Goal: Information Seeking & Learning: Check status

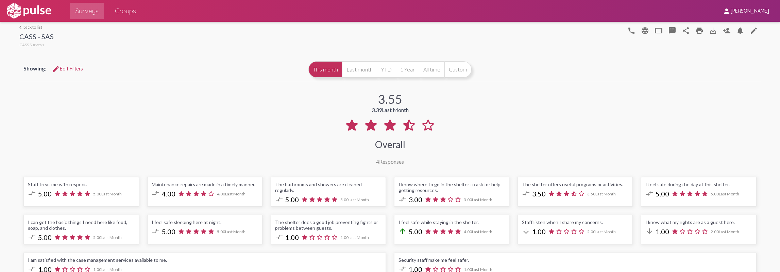
click at [40, 28] on link "arrow_back_ios back to list" at bounding box center [36, 26] width 34 height 5
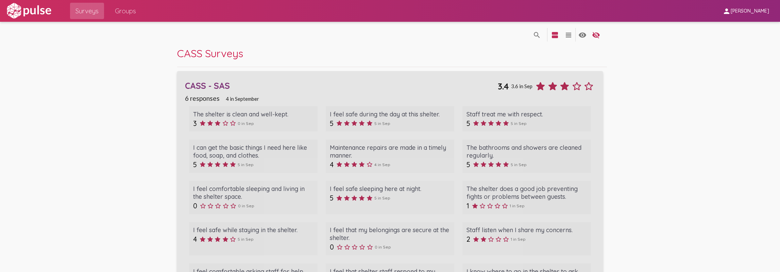
click at [219, 87] on div "CASS - SAS" at bounding box center [341, 85] width 313 height 11
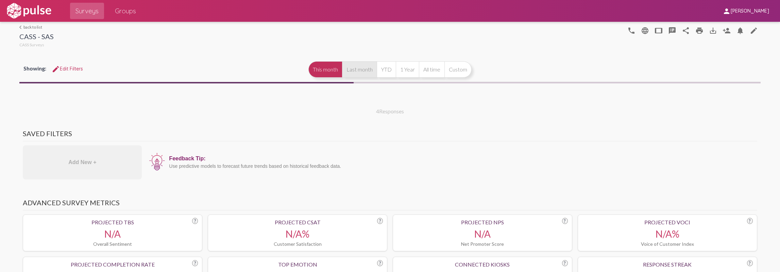
click at [354, 68] on button "Last month" at bounding box center [359, 69] width 35 height 16
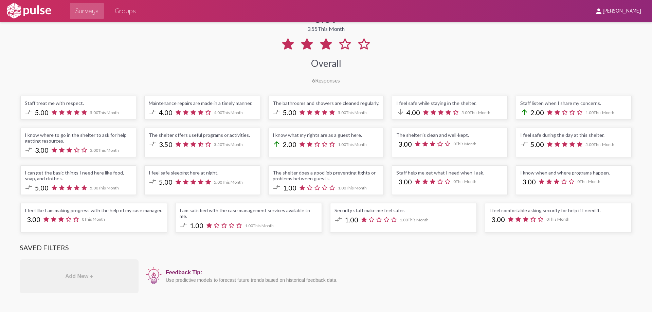
scroll to position [31, 0]
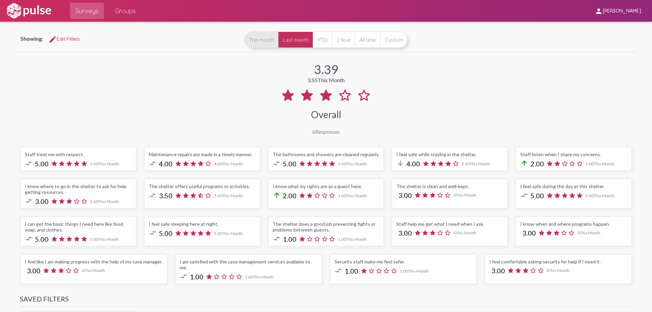
click at [262, 40] on button "This month" at bounding box center [262, 40] width 34 height 16
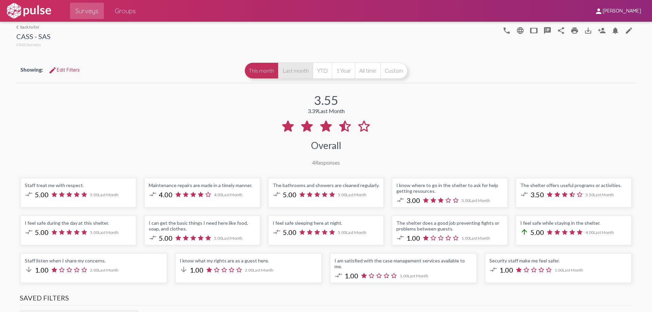
click at [301, 71] on button "Last month" at bounding box center [295, 71] width 35 height 16
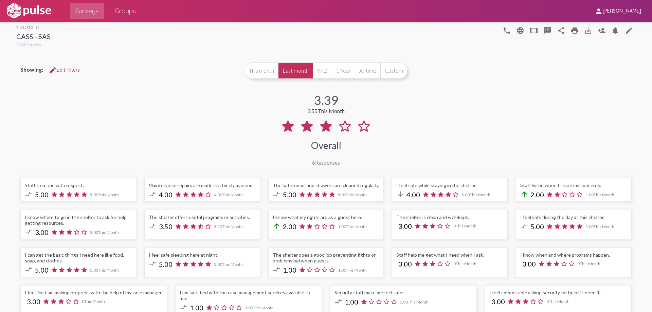
scroll to position [34, 0]
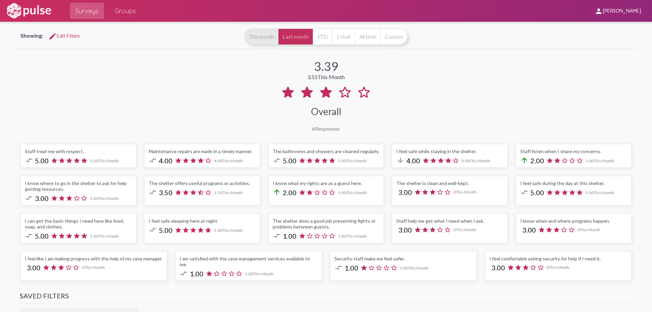
click at [260, 37] on button "This month" at bounding box center [262, 37] width 34 height 16
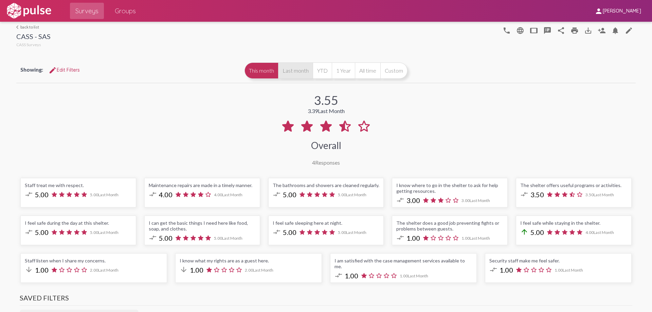
click at [287, 67] on button "Last month" at bounding box center [295, 71] width 35 height 16
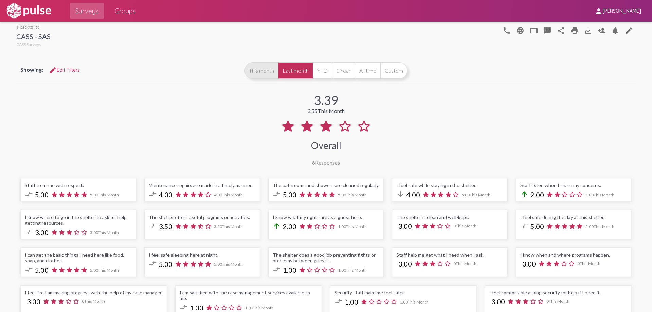
click at [258, 69] on button "This month" at bounding box center [262, 71] width 34 height 16
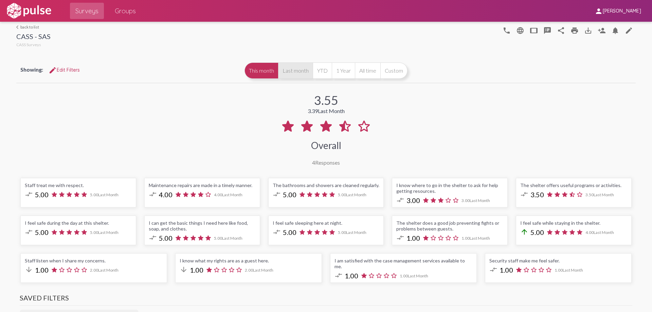
click at [294, 69] on button "Last month" at bounding box center [295, 71] width 35 height 16
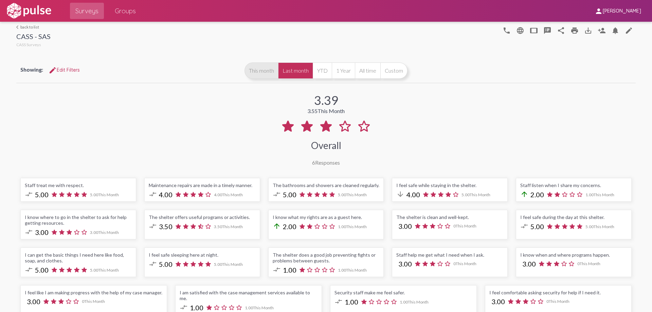
click at [271, 66] on button "This month" at bounding box center [262, 71] width 34 height 16
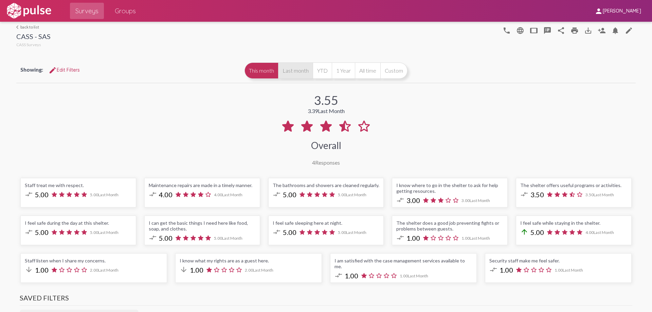
click at [290, 72] on button "Last month" at bounding box center [295, 71] width 35 height 16
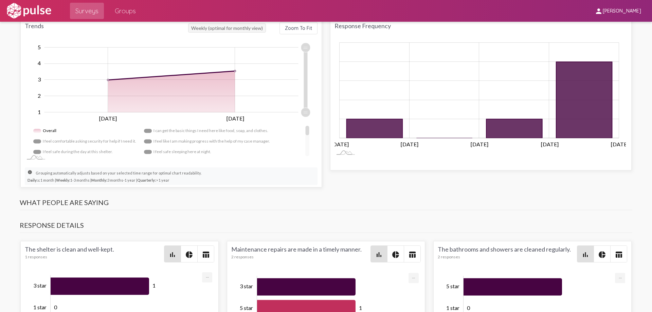
scroll to position [714, 0]
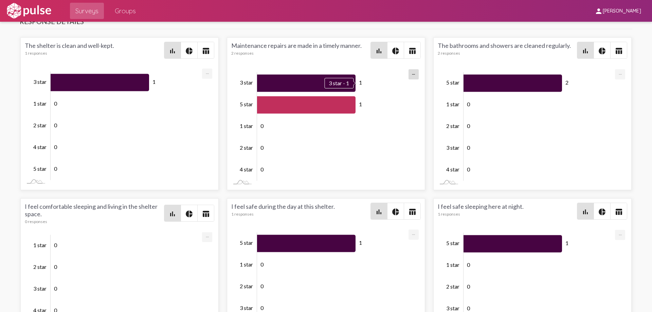
click at [290, 74] on icon "Series" at bounding box center [306, 82] width 99 height 17
click at [392, 47] on mat-icon "pie_chart" at bounding box center [396, 51] width 8 height 8
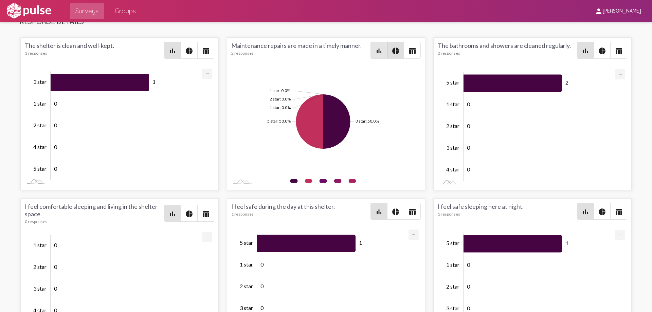
click at [379, 47] on mat-icon "bar_chart" at bounding box center [379, 51] width 8 height 8
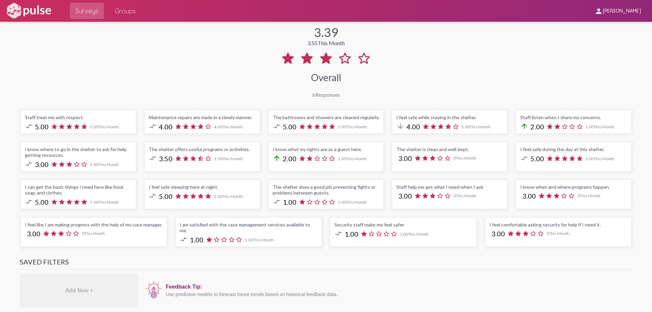
scroll to position [0, 0]
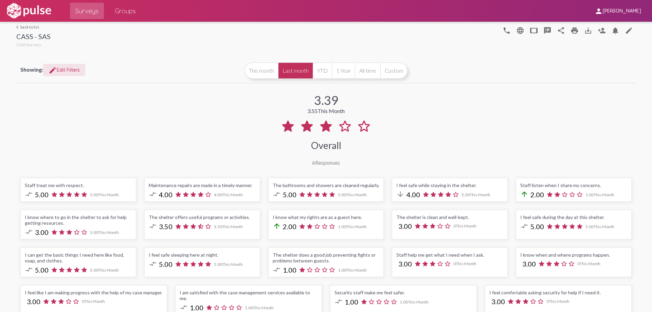
click at [68, 71] on span "edit Edit Filters" at bounding box center [64, 70] width 31 height 6
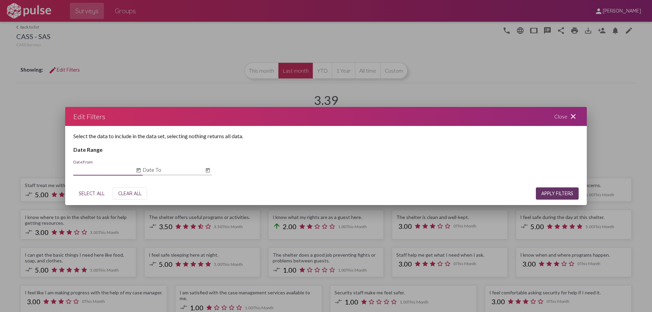
click at [90, 169] on input "Date From" at bounding box center [103, 170] width 61 height 6
click at [136, 172] on icon "Open calendar" at bounding box center [138, 171] width 5 height 8
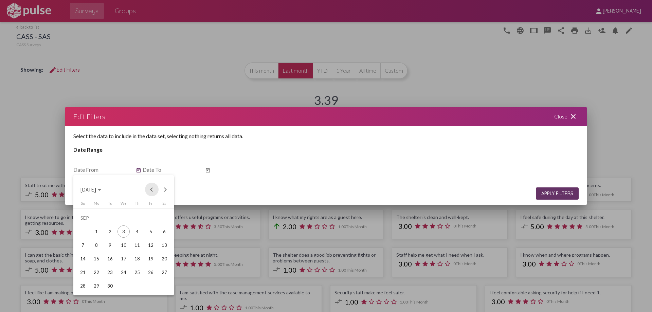
click at [150, 192] on button "Previous month" at bounding box center [152, 190] width 14 height 14
click at [153, 216] on div "1" at bounding box center [151, 218] width 12 height 12
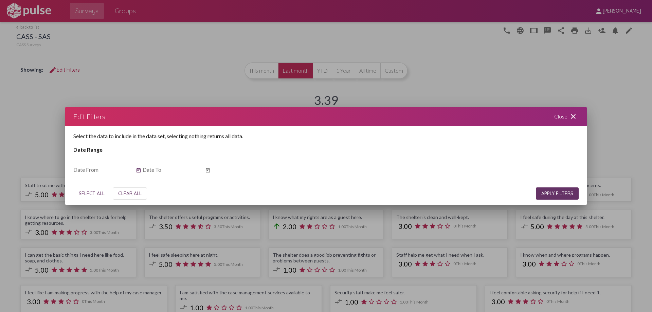
type input "[DATE]"
click at [205, 172] on button "Open calendar" at bounding box center [208, 171] width 8 height 8
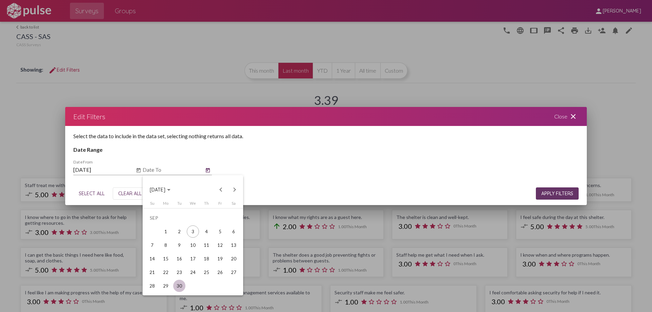
click at [179, 271] on div "30" at bounding box center [179, 286] width 12 height 12
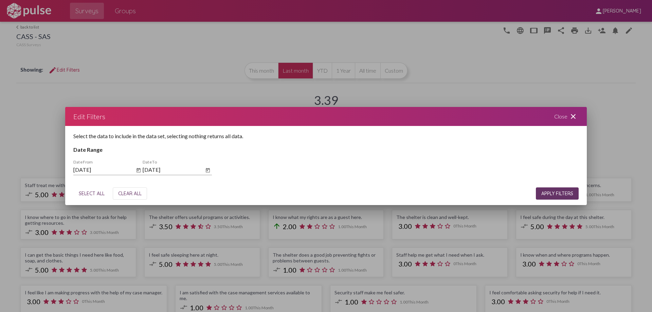
drag, startPoint x: 217, startPoint y: 164, endPoint x: 209, endPoint y: 172, distance: 10.8
click at [217, 164] on div "Select the data to include in the data set, selecting nothing returns all data.…" at bounding box center [326, 154] width 522 height 56
click at [207, 174] on icon "Open calendar" at bounding box center [207, 171] width 5 height 8
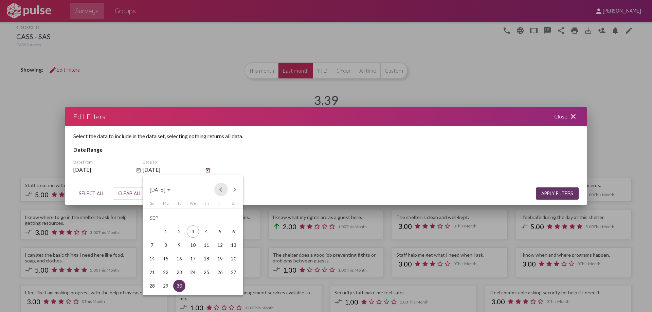
click at [220, 192] on button "Previous month" at bounding box center [221, 190] width 14 height 14
click at [151, 271] on div "31" at bounding box center [152, 286] width 12 height 12
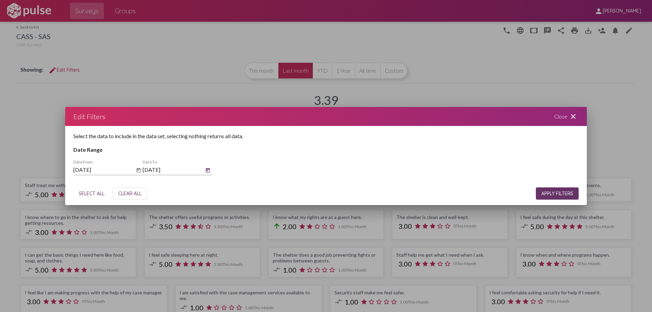
type input "[DATE]"
click at [568, 195] on span "APPLY FILTERS" at bounding box center [558, 194] width 32 height 6
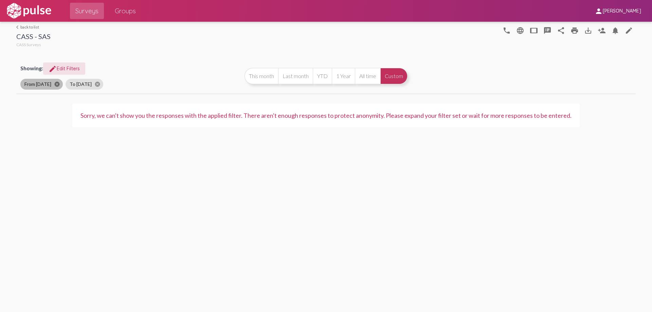
click at [54, 84] on mat-icon "cancel" at bounding box center [57, 84] width 6 height 6
click at [54, 85] on mat-icon "cancel" at bounding box center [52, 84] width 6 height 6
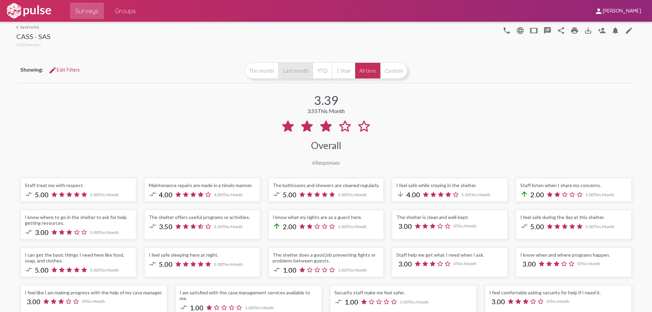
click at [295, 71] on button "Last month" at bounding box center [295, 71] width 35 height 16
click at [271, 72] on button "This month" at bounding box center [262, 71] width 34 height 16
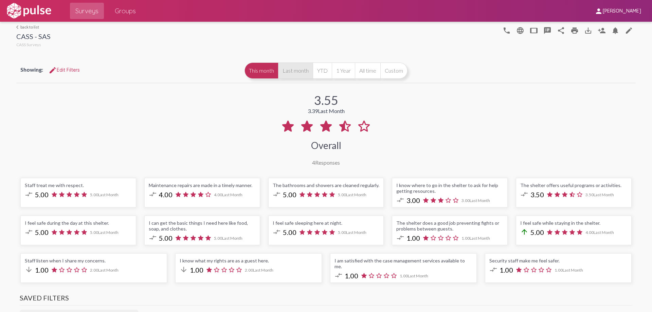
click at [290, 70] on button "Last month" at bounding box center [295, 71] width 35 height 16
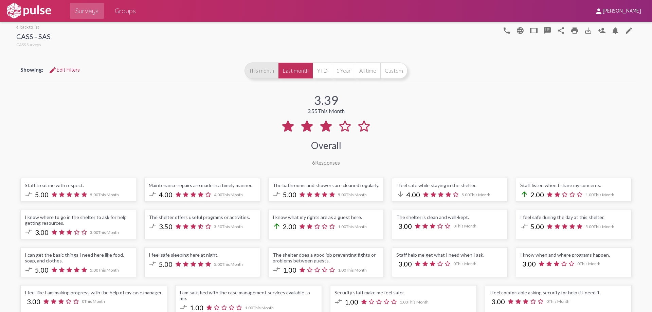
click at [260, 67] on button "This month" at bounding box center [262, 71] width 34 height 16
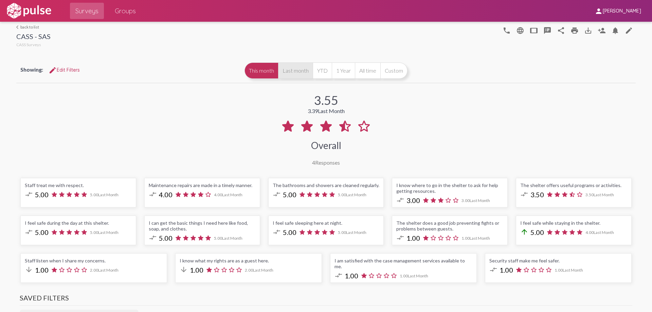
click at [301, 74] on button "Last month" at bounding box center [295, 71] width 35 height 16
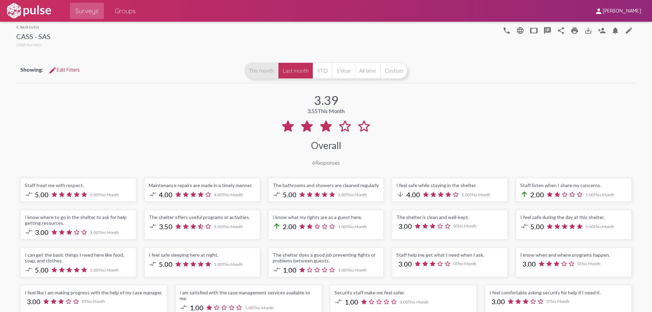
click at [266, 74] on button "This month" at bounding box center [262, 71] width 34 height 16
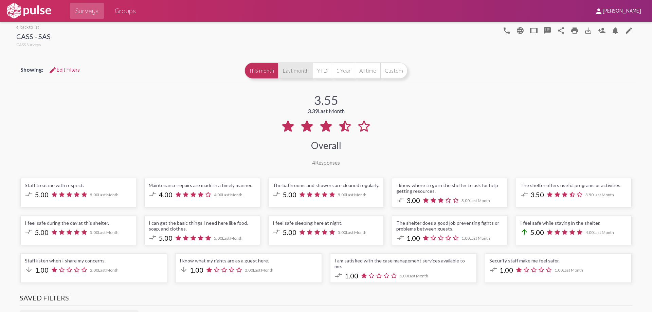
click at [291, 71] on button "Last month" at bounding box center [295, 71] width 35 height 16
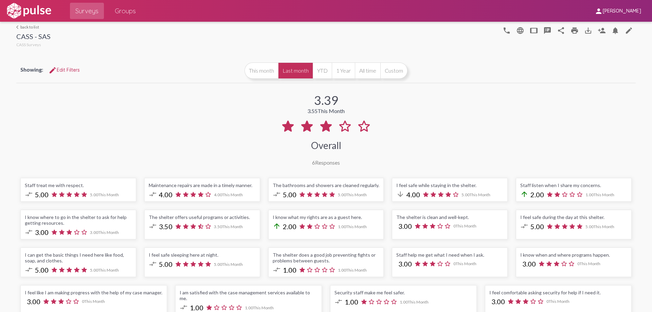
click at [321, 161] on div "6 Responses" at bounding box center [326, 162] width 28 height 6
click at [28, 25] on link "arrow_back_ios back to list" at bounding box center [33, 26] width 34 height 5
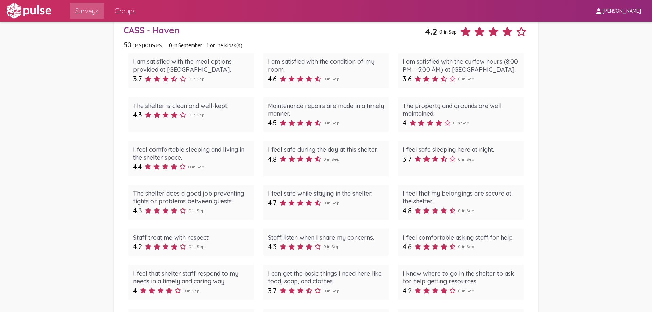
scroll to position [476, 0]
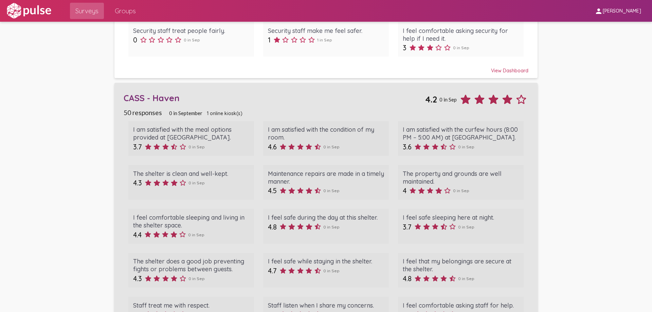
click at [149, 94] on div "CASS - Haven" at bounding box center [274, 98] width 301 height 11
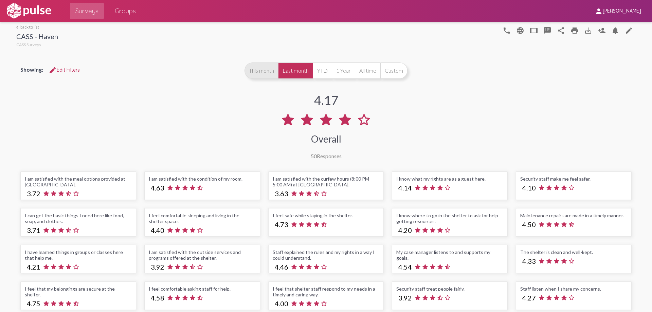
click at [260, 73] on button "This month" at bounding box center [262, 71] width 34 height 16
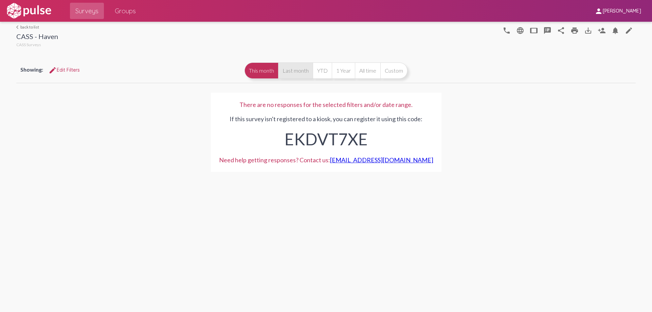
click at [289, 71] on button "Last month" at bounding box center [295, 71] width 35 height 16
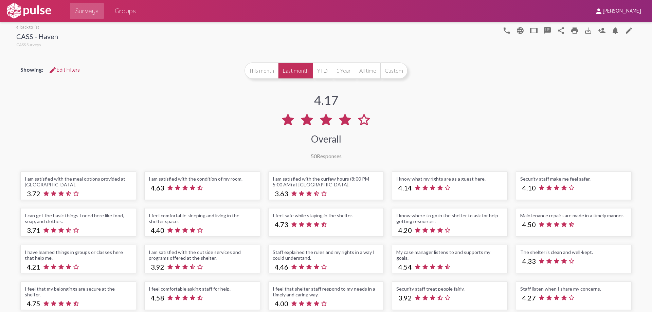
click at [35, 29] on link "arrow_back_ios back to list" at bounding box center [37, 26] width 42 height 5
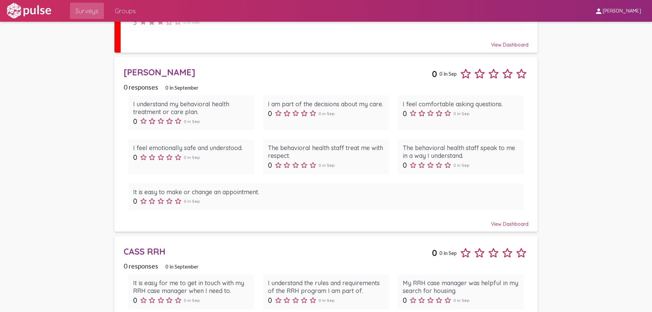
scroll to position [1631, 0]
